Goal: Obtain resource: Obtain resource

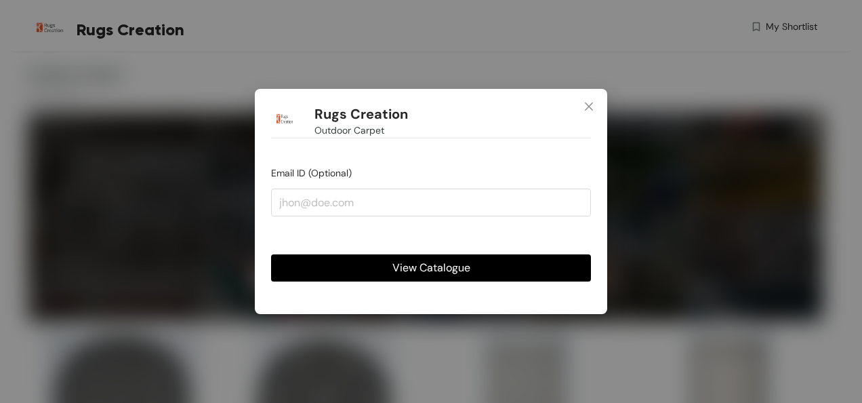
click at [430, 217] on form "Email ID (Optional) View Catalogue" at bounding box center [431, 223] width 320 height 116
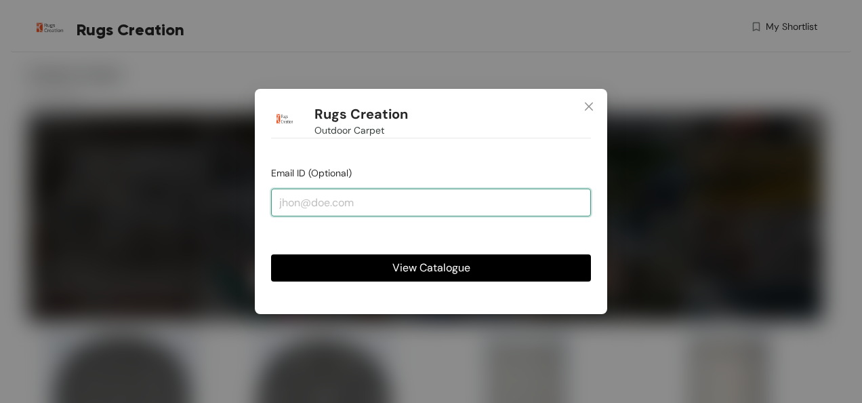
click at [427, 201] on input "email" at bounding box center [431, 201] width 320 height 27
type input "[EMAIL_ADDRESS][DOMAIN_NAME]"
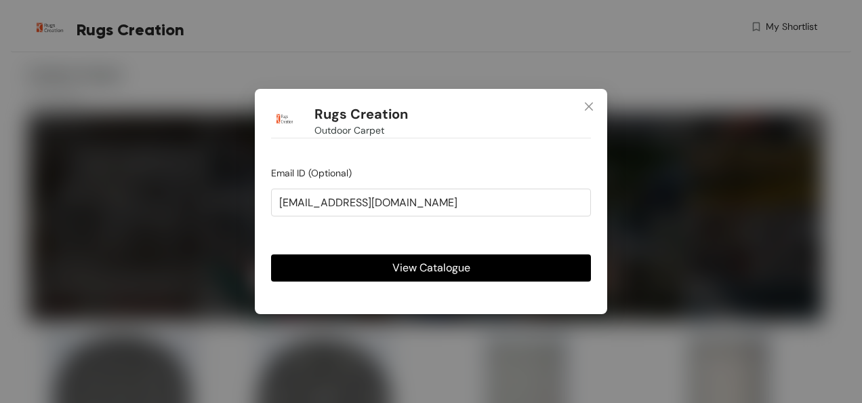
click at [421, 266] on span "View Catalogue" at bounding box center [431, 267] width 78 height 17
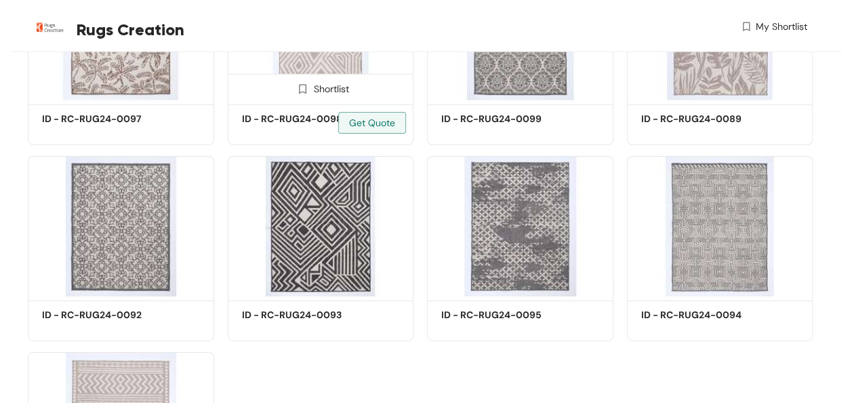
scroll to position [2168, 0]
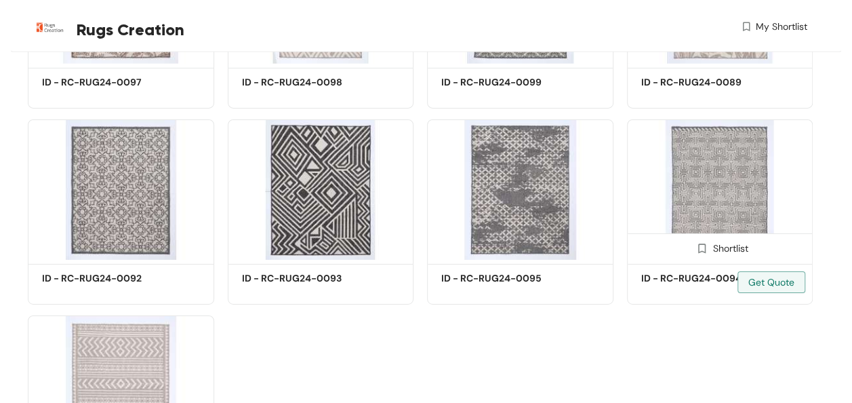
click at [698, 183] on img at bounding box center [720, 189] width 186 height 140
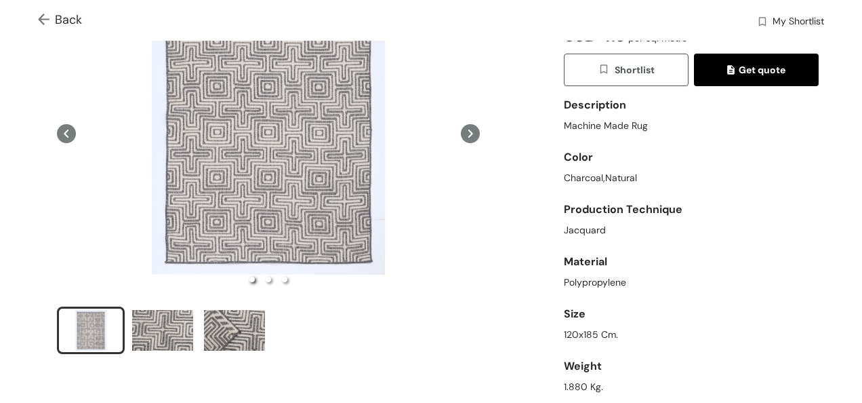
scroll to position [136, 0]
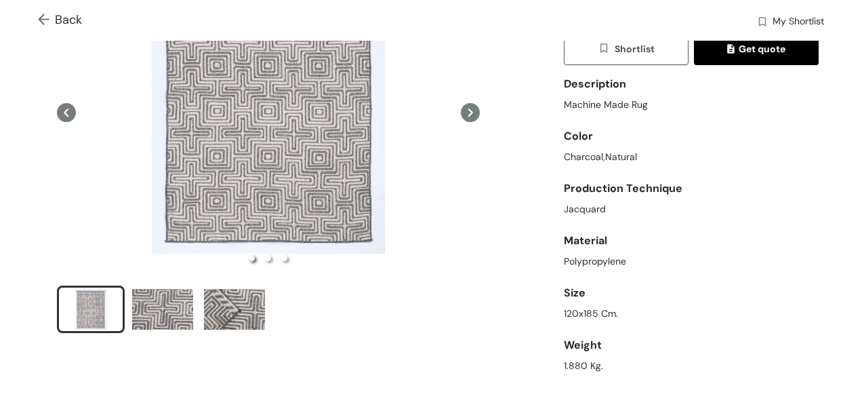
click at [68, 112] on icon at bounding box center [66, 112] width 19 height 19
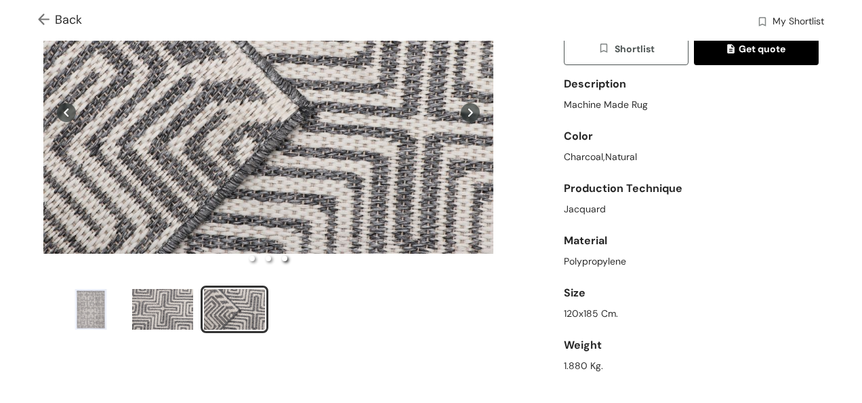
click at [69, 111] on icon at bounding box center [66, 112] width 19 height 19
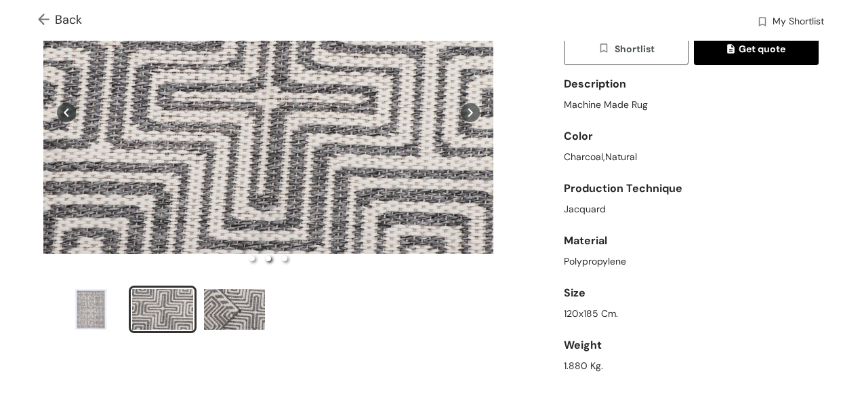
click at [69, 111] on icon at bounding box center [66, 112] width 19 height 19
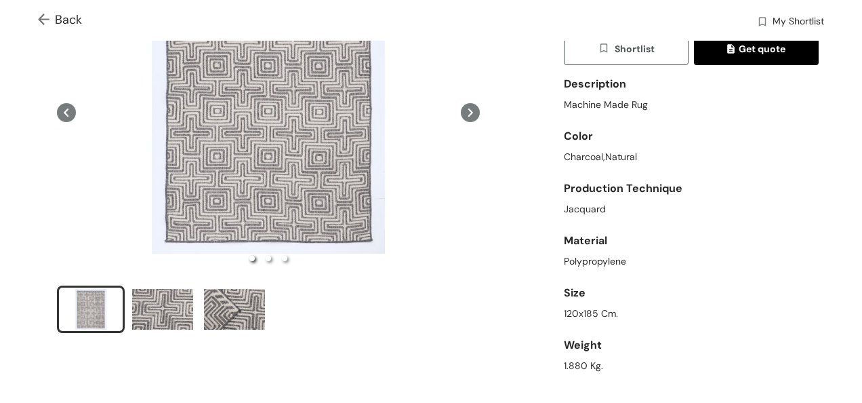
click at [69, 111] on icon at bounding box center [66, 112] width 19 height 19
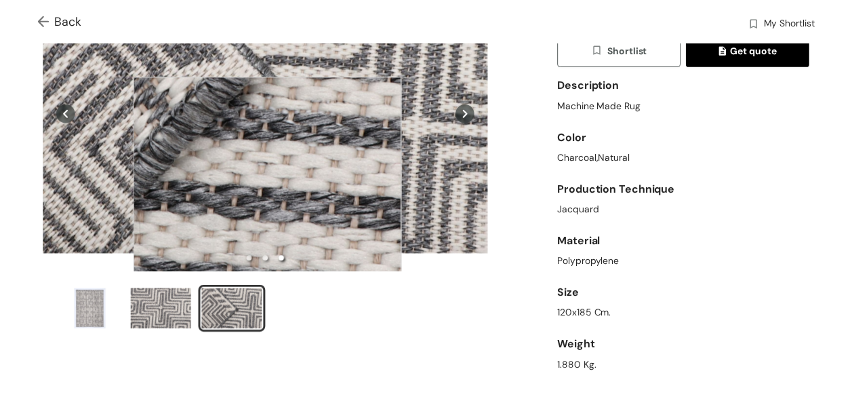
scroll to position [0, 0]
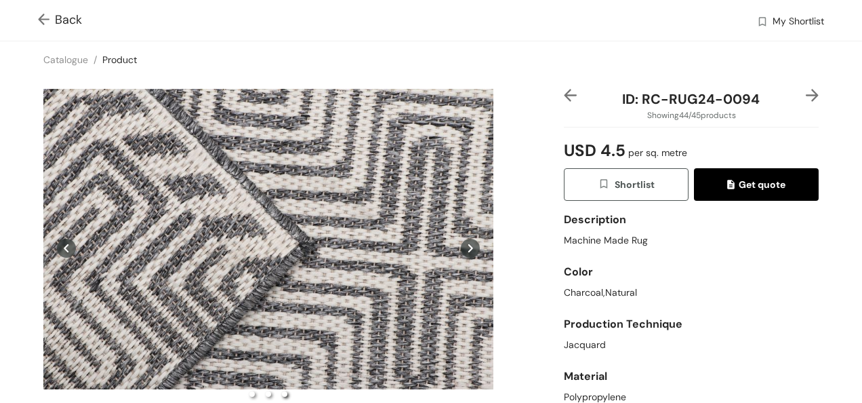
click at [37, 18] on div "Back My Shortlist" at bounding box center [431, 20] width 862 height 41
click at [41, 22] on img at bounding box center [46, 21] width 17 height 14
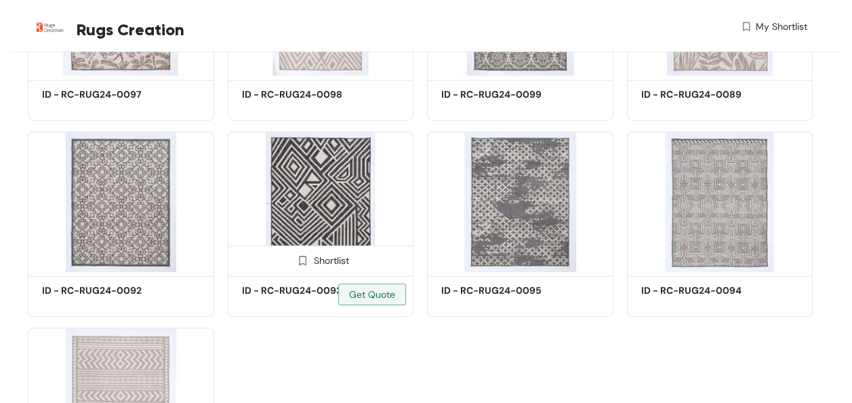
scroll to position [2159, 0]
